Goal: Check status

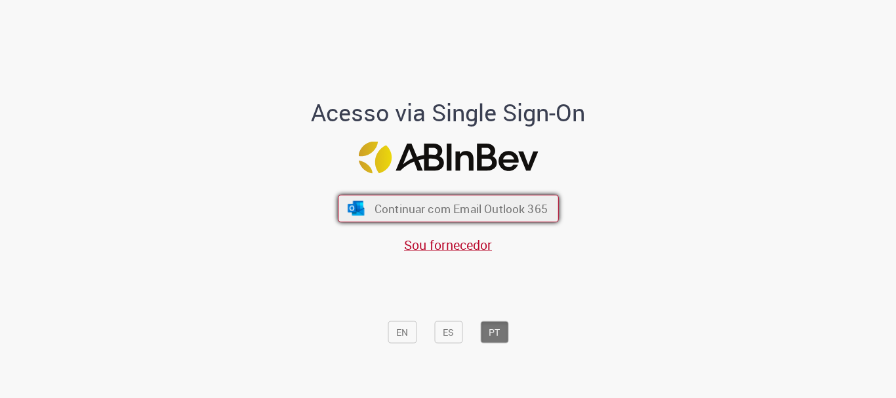
click at [451, 206] on span "Continuar com Email Outlook 365" at bounding box center [460, 208] width 173 height 15
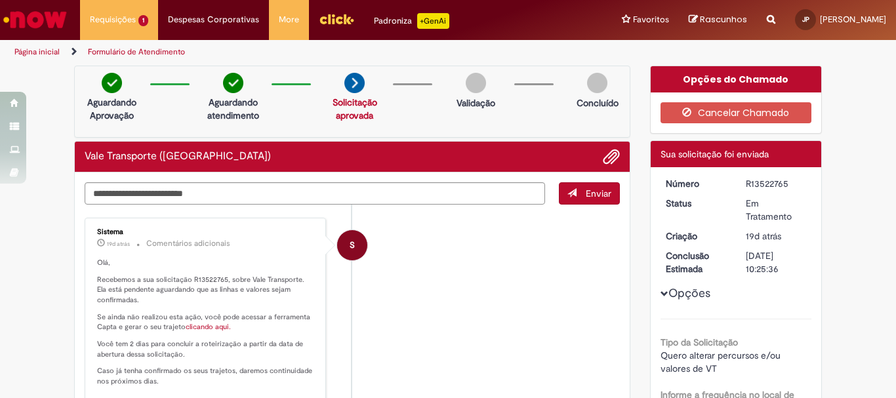
click at [205, 327] on link "clicando aqui." at bounding box center [208, 327] width 45 height 10
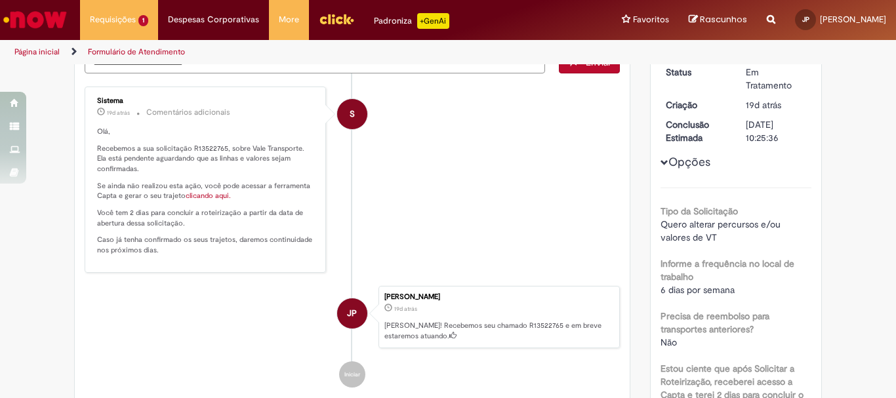
scroll to position [66, 0]
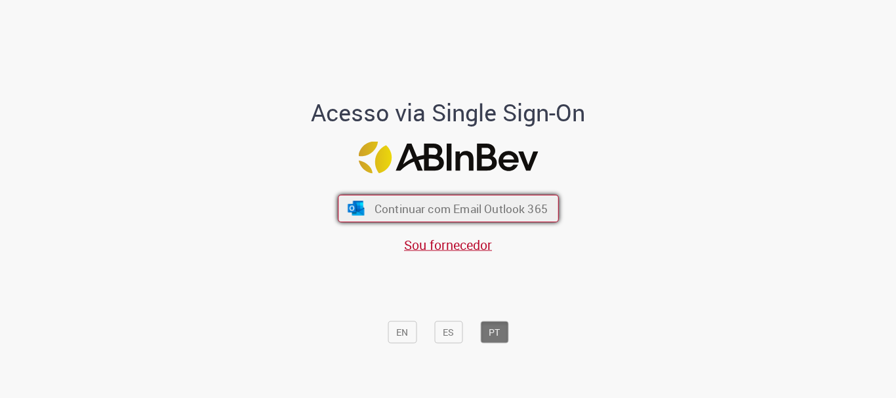
click at [469, 205] on span "Continuar com Email Outlook 365" at bounding box center [460, 208] width 173 height 15
